Goal: Task Accomplishment & Management: Complete application form

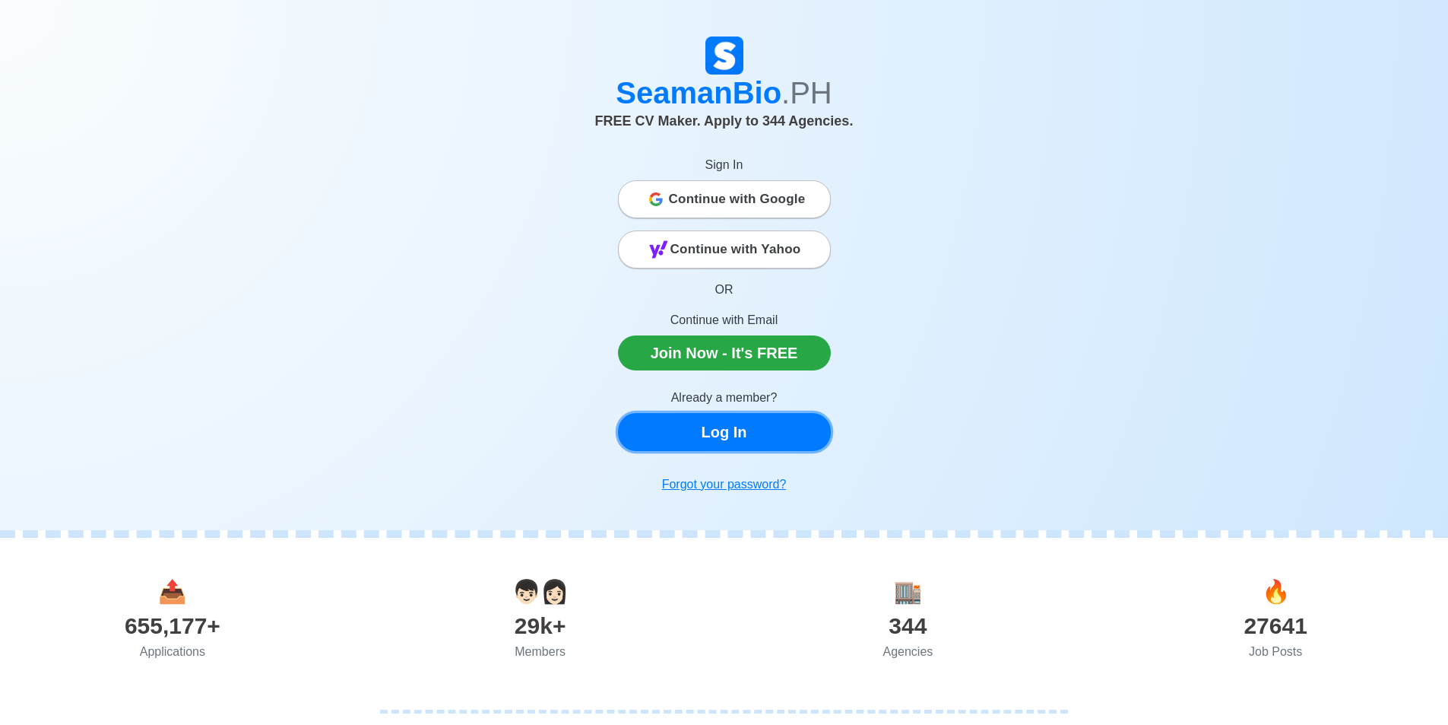
click at [765, 433] on link "Log In" at bounding box center [724, 432] width 213 height 38
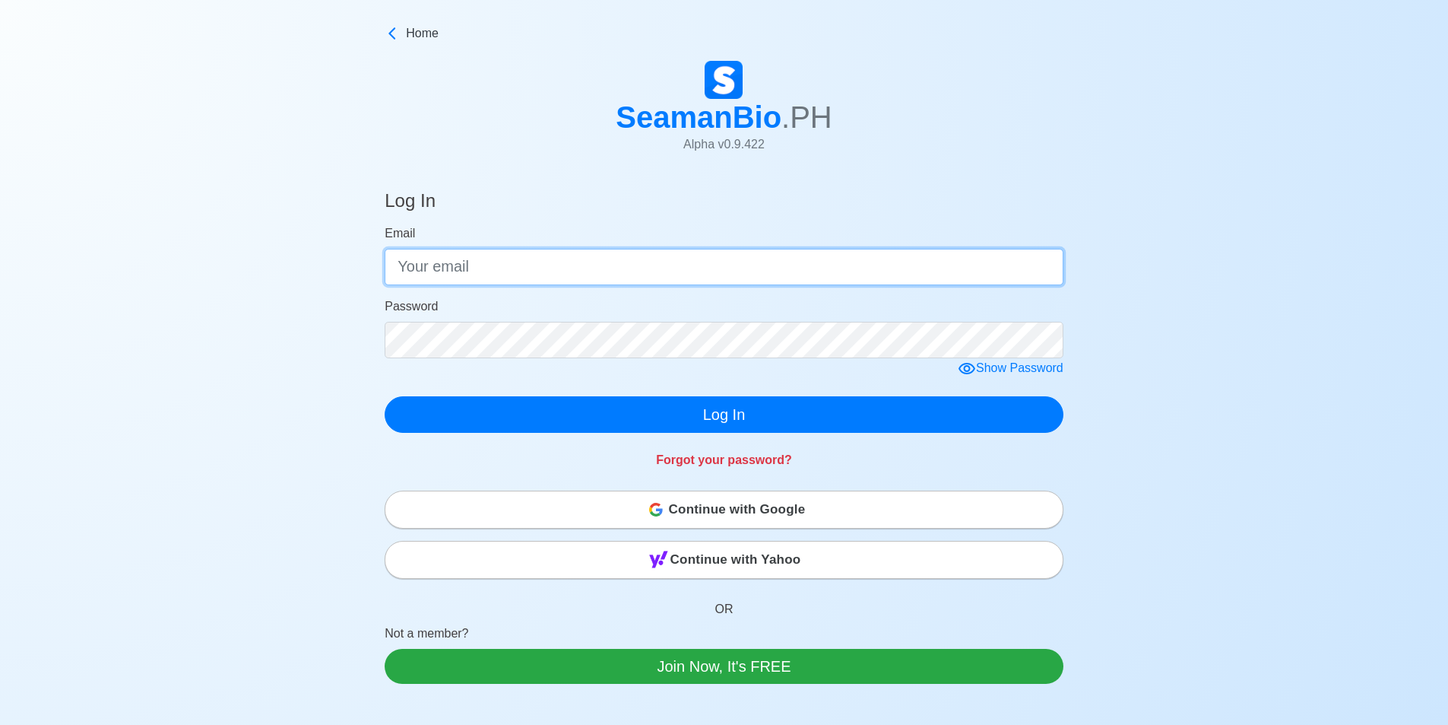
click at [811, 260] on input "Email" at bounding box center [724, 267] width 679 height 36
type input "[EMAIL_ADDRESS][DOMAIN_NAME]"
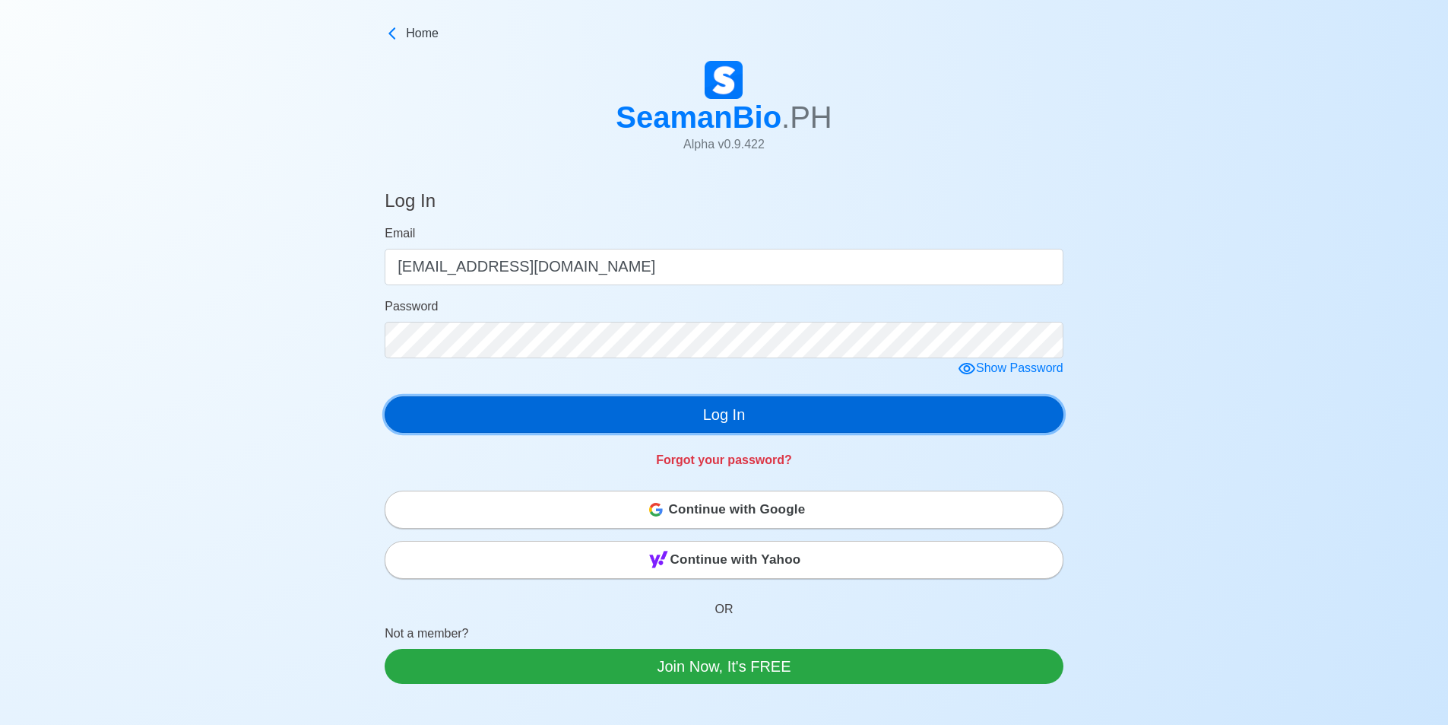
click at [708, 408] on button "Log In" at bounding box center [724, 414] width 679 height 36
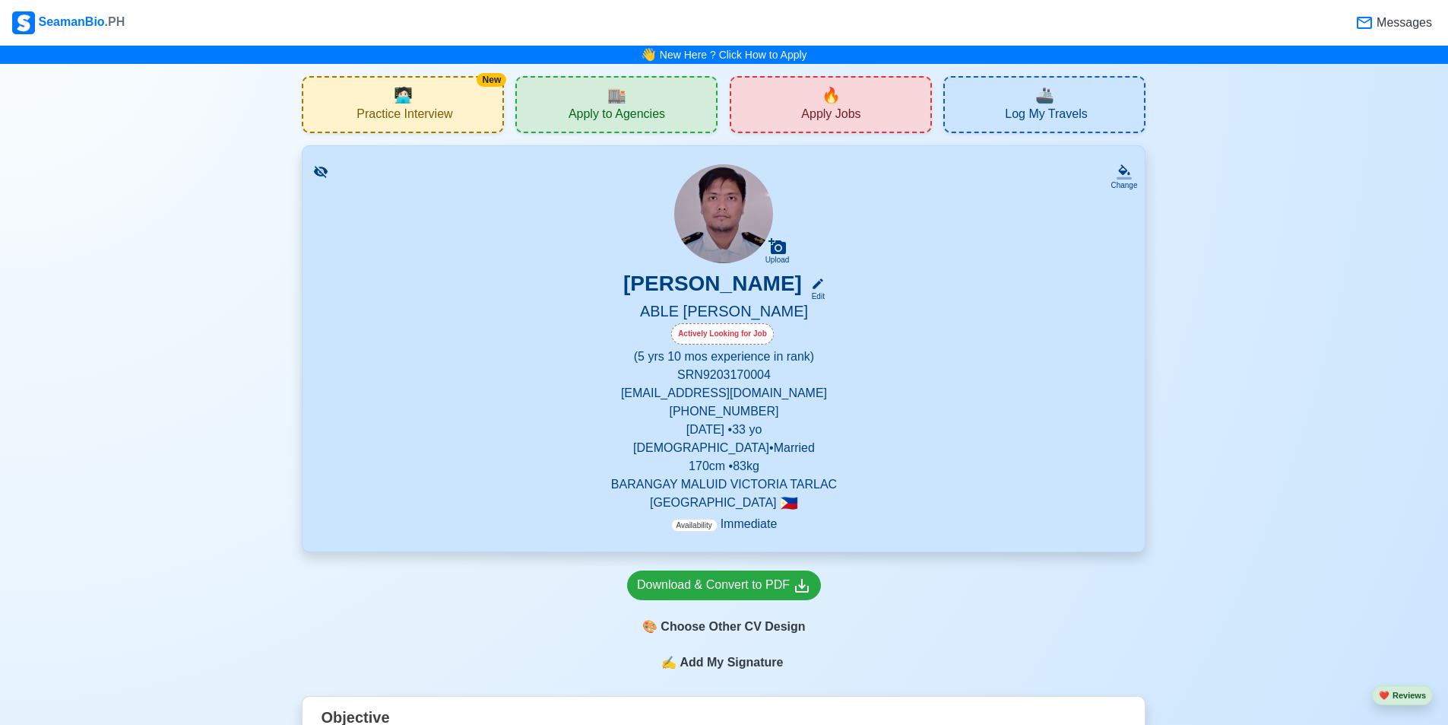
click at [853, 106] on span "Apply Jobs" at bounding box center [830, 115] width 59 height 19
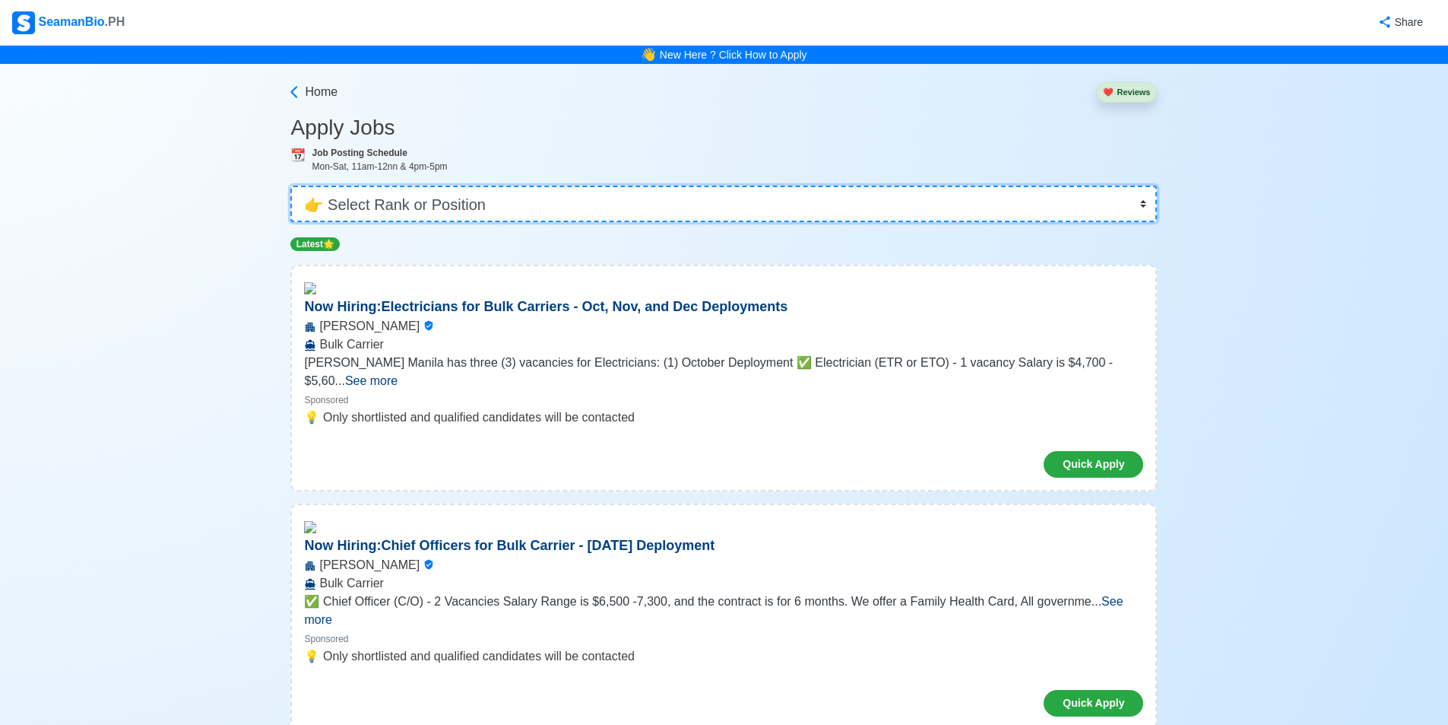
click at [554, 205] on select "👉 Select Rank or Position Master Chief Officer 2nd Officer 3rd Officer Junior O…" at bounding box center [723, 204] width 867 height 36
select select "[PERSON_NAME]"
click at [296, 186] on select "👉 Select Rank or Position Master Chief Officer 2nd Officer 3rd Officer Junior O…" at bounding box center [723, 204] width 867 height 36
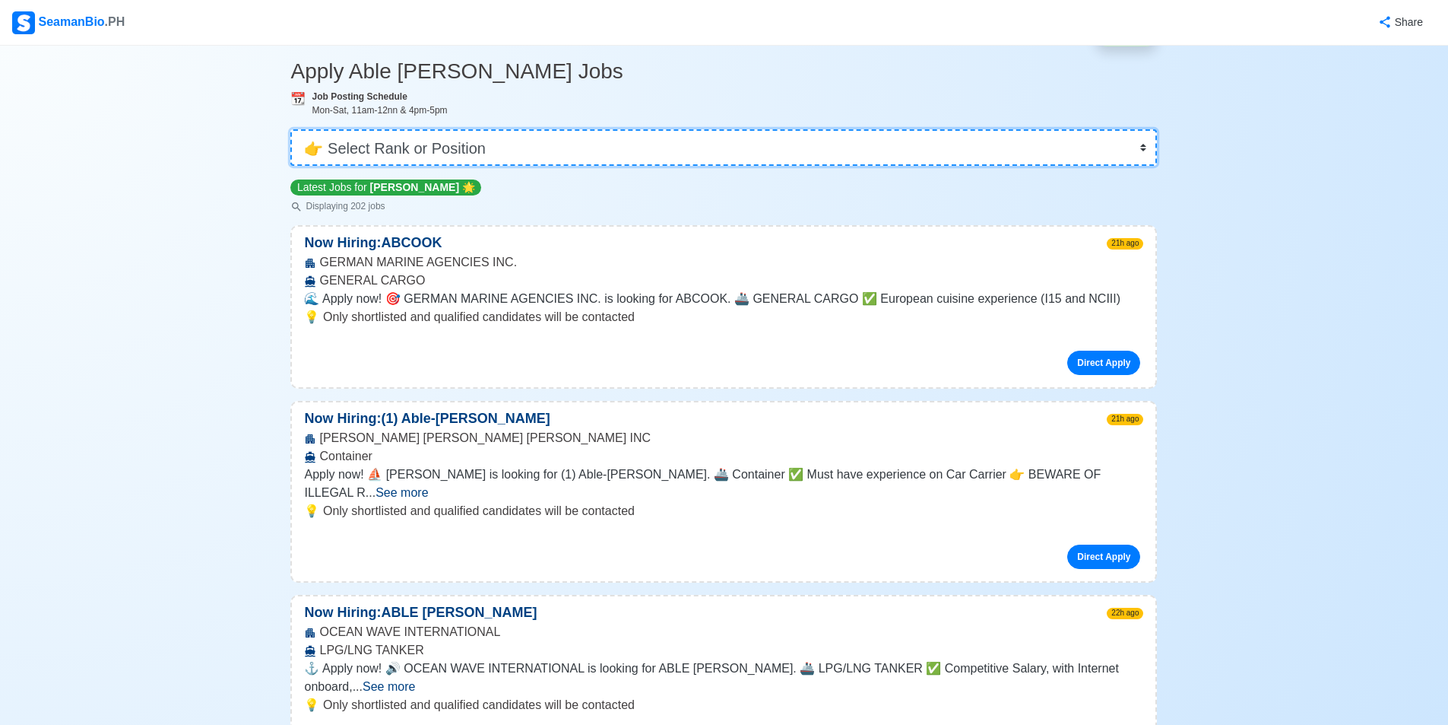
scroll to position [152, 0]
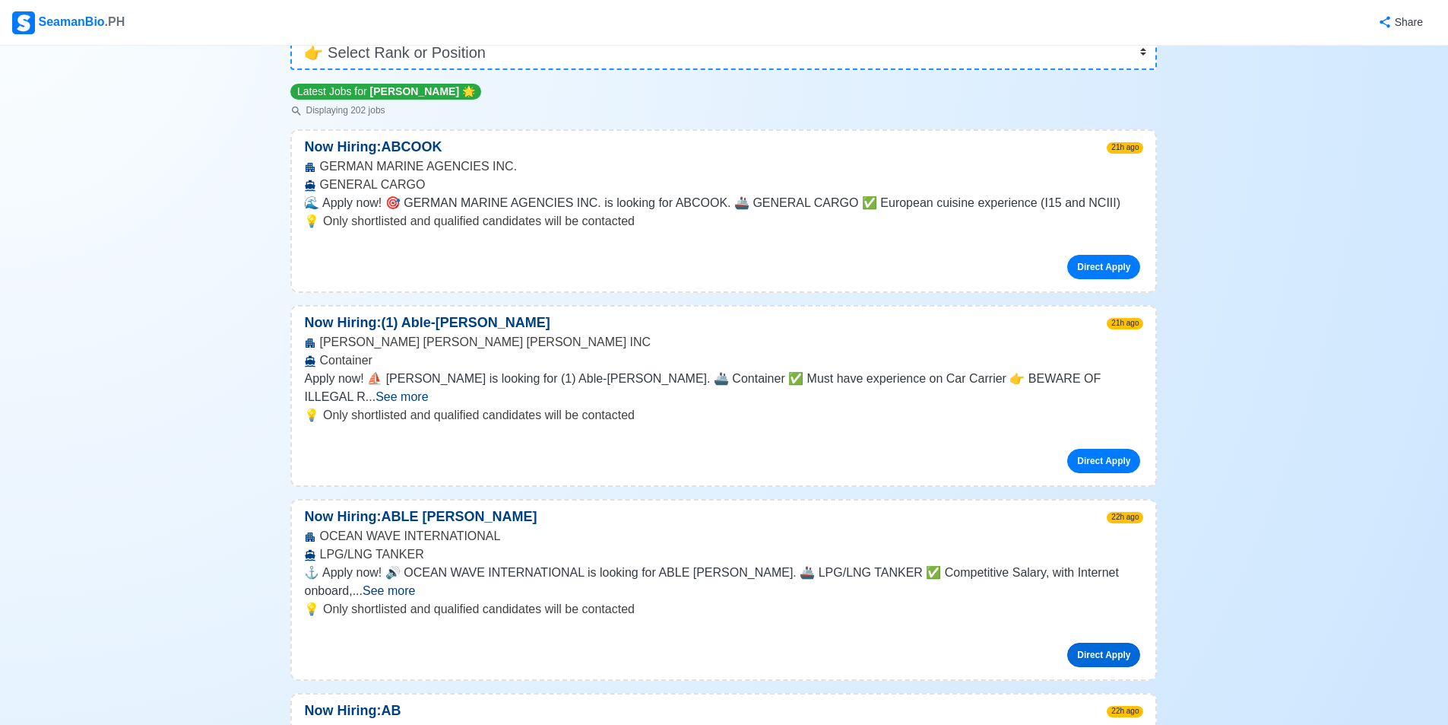
click at [1080, 642] on link "Direct Apply" at bounding box center [1103, 654] width 73 height 24
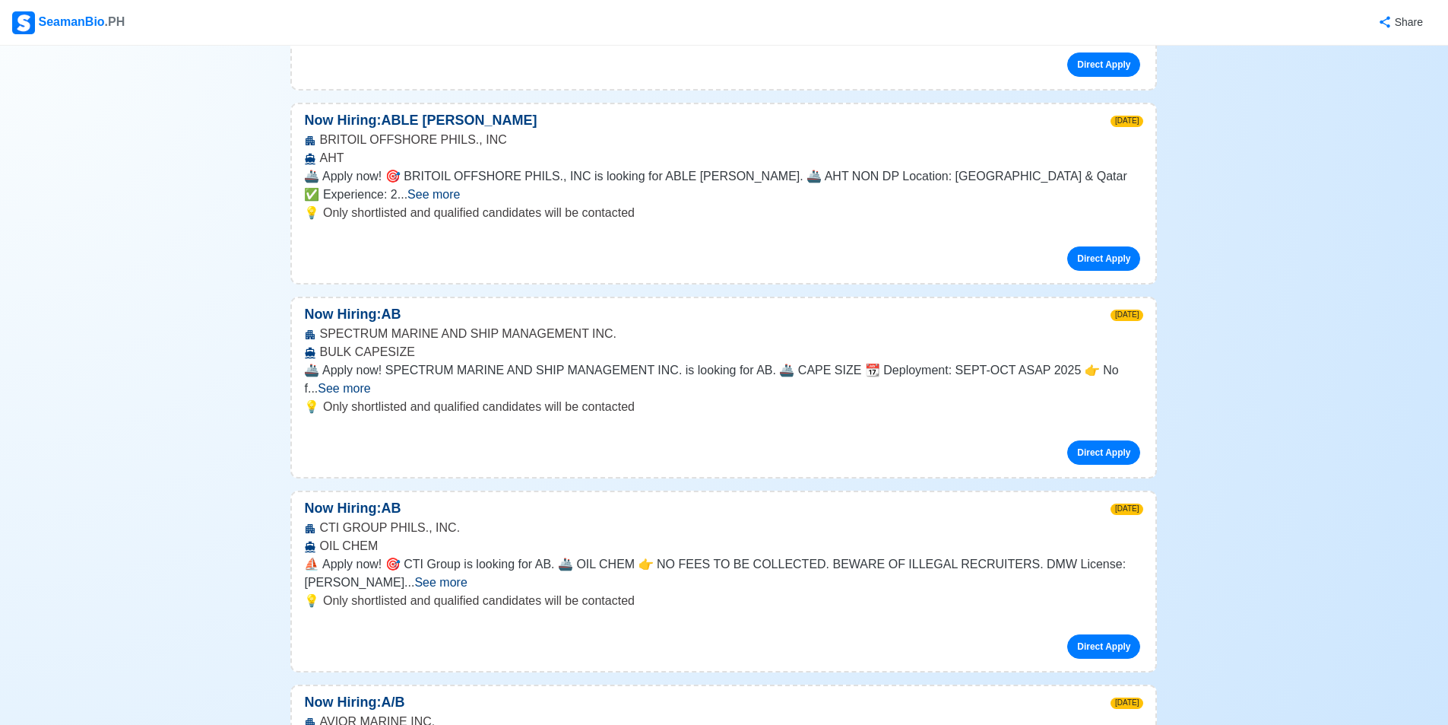
scroll to position [1749, 0]
